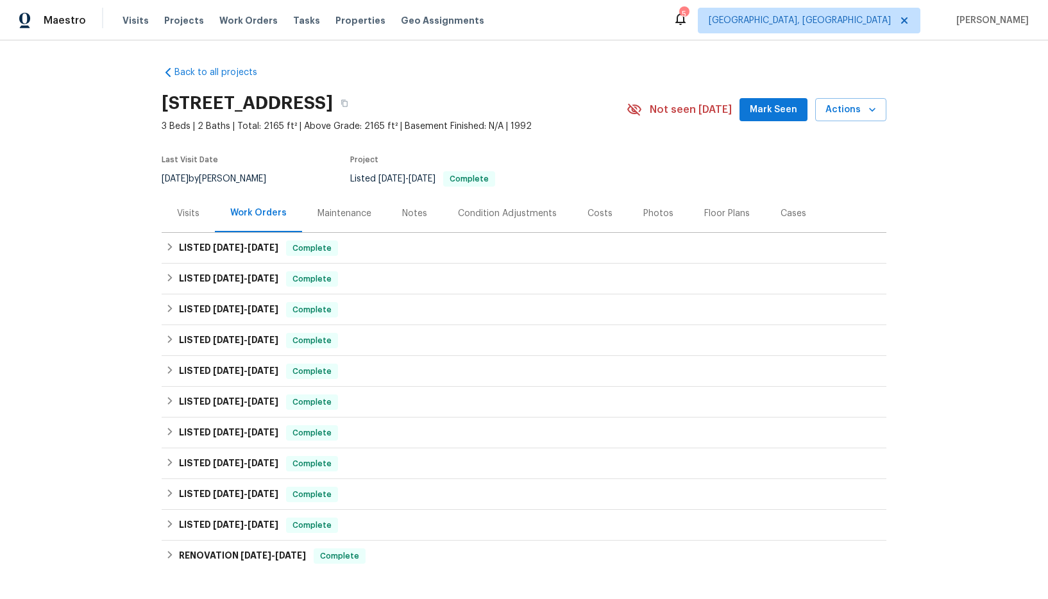
click at [649, 209] on div "Photos" at bounding box center [658, 213] width 30 height 13
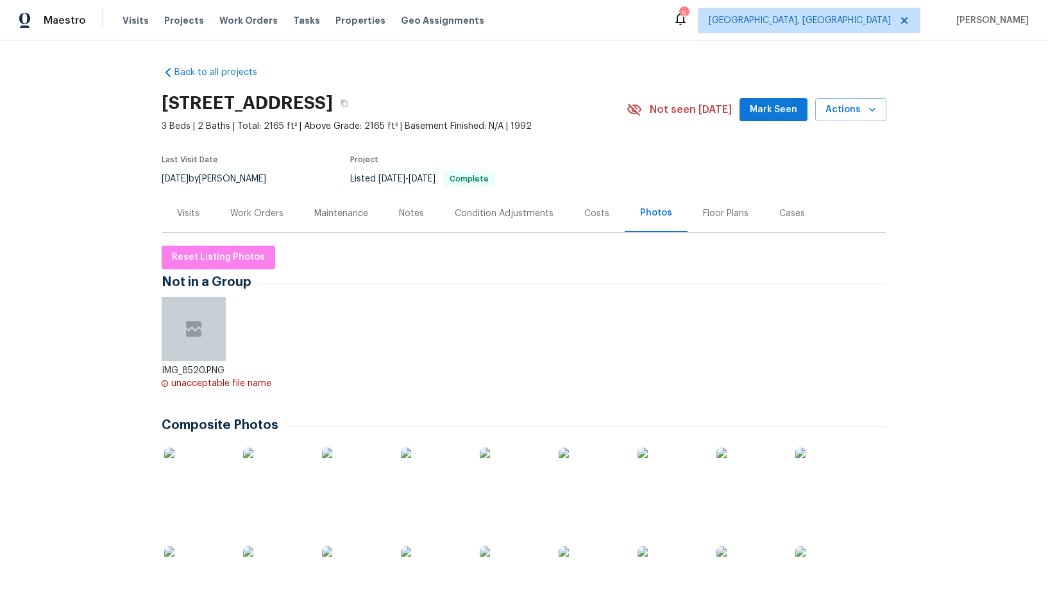
click at [177, 216] on div "Visits" at bounding box center [188, 213] width 22 height 13
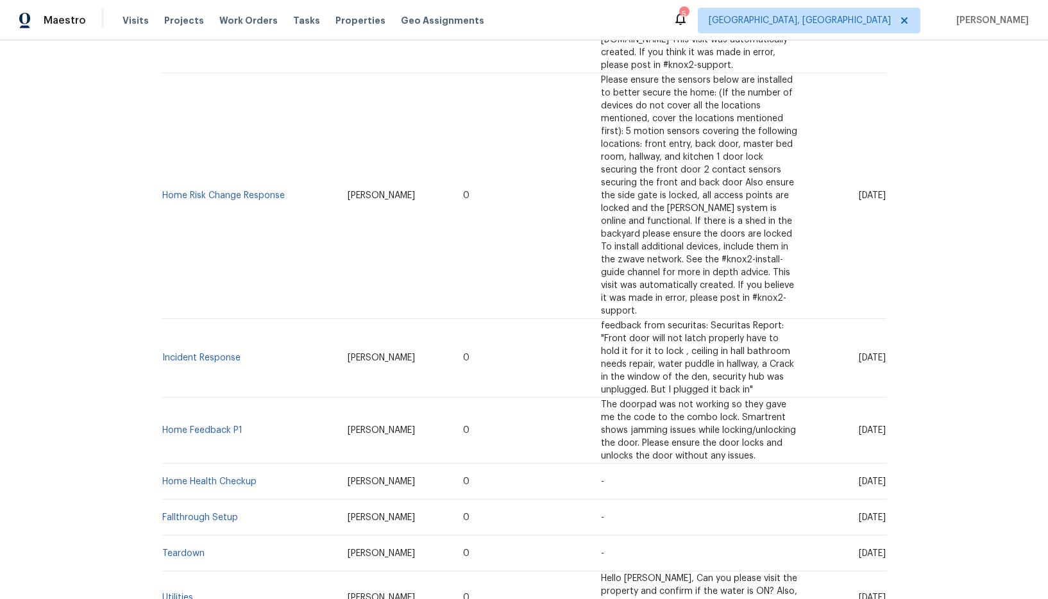
scroll to position [1219, 0]
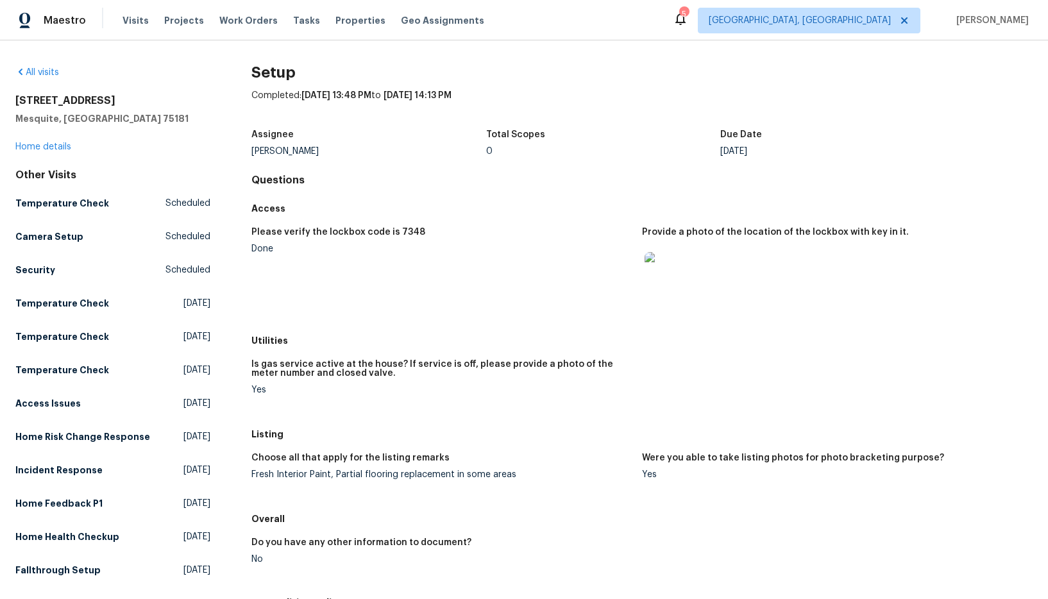
click at [665, 277] on img at bounding box center [665, 272] width 41 height 41
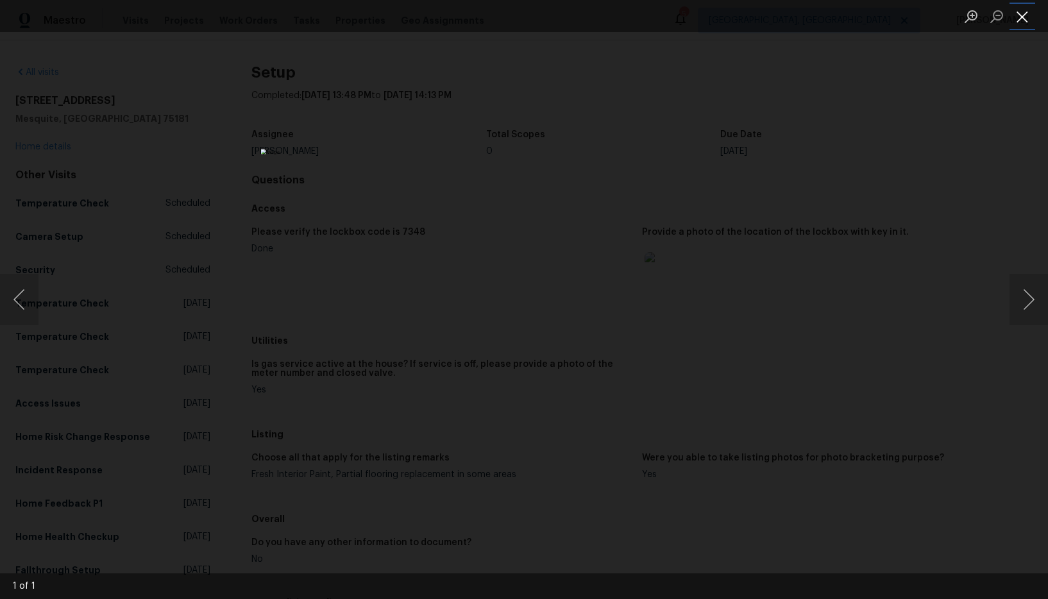
click at [1016, 22] on button "Close lightbox" at bounding box center [1023, 16] width 26 height 22
